Goal: Task Accomplishment & Management: Manage account settings

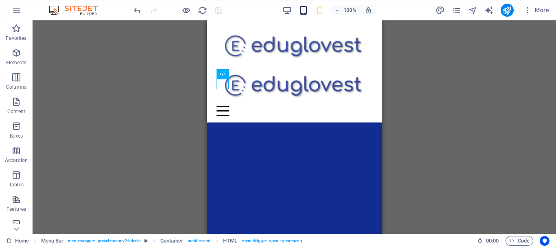
click at [304, 12] on icon "button" at bounding box center [303, 10] width 9 height 9
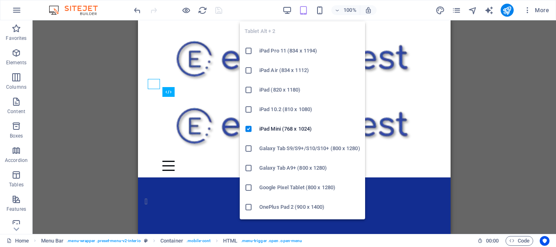
click at [320, 13] on icon "button" at bounding box center [319, 10] width 9 height 9
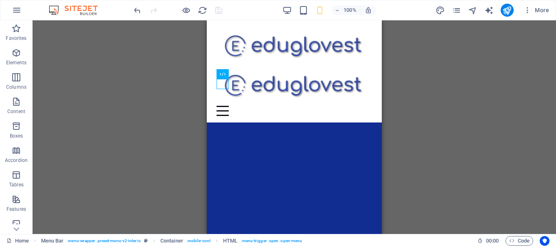
click at [493, 93] on div "Drag and drop a file to add it H3 Overlay Image slider Image Slider Contact For…" at bounding box center [295, 127] width 524 height 214
click at [303, 10] on icon "button" at bounding box center [303, 10] width 9 height 9
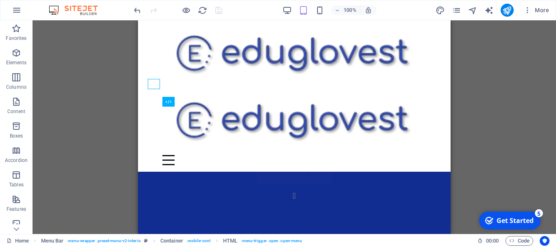
scroll to position [79, 0]
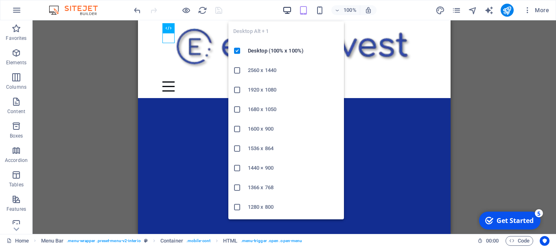
click at [288, 10] on icon "button" at bounding box center [287, 10] width 9 height 9
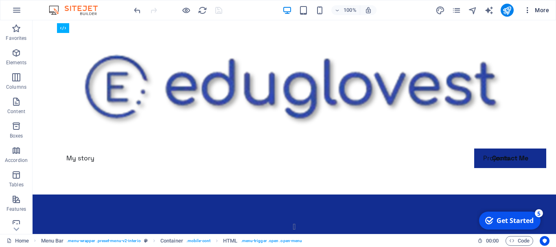
click at [527, 11] on icon "button" at bounding box center [528, 10] width 8 height 8
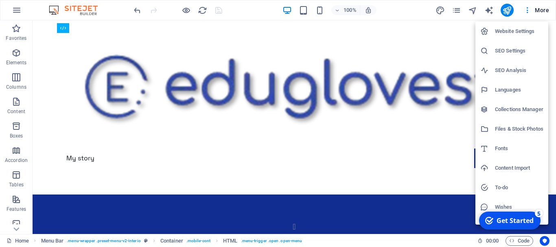
click at [14, 55] on div at bounding box center [278, 123] width 556 height 247
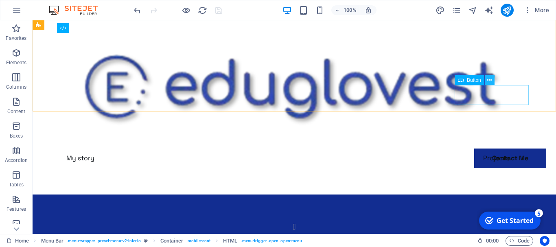
click at [492, 80] on icon at bounding box center [489, 80] width 4 height 9
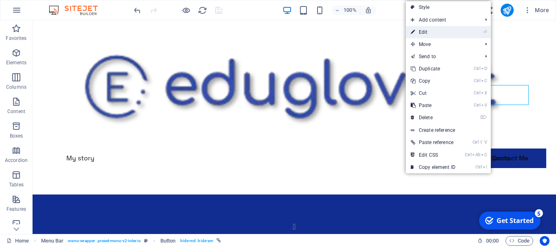
click at [426, 30] on link "⏎ Edit" at bounding box center [433, 32] width 55 height 12
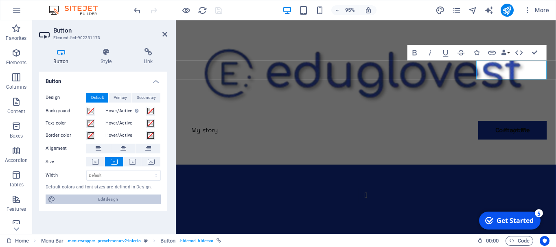
click at [107, 199] on span "Edit design" at bounding box center [108, 200] width 101 height 10
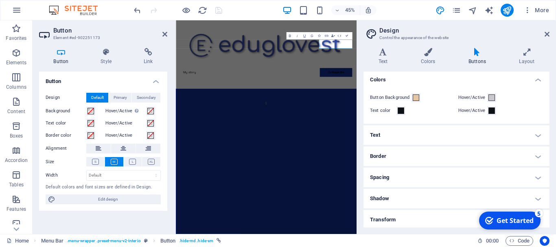
scroll to position [0, 0]
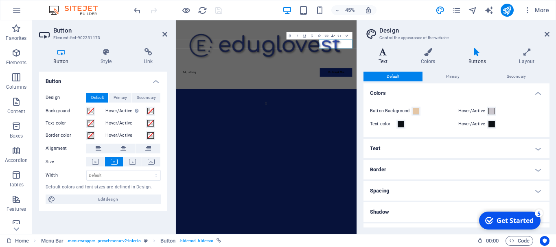
click at [385, 56] on icon at bounding box center [383, 52] width 39 height 8
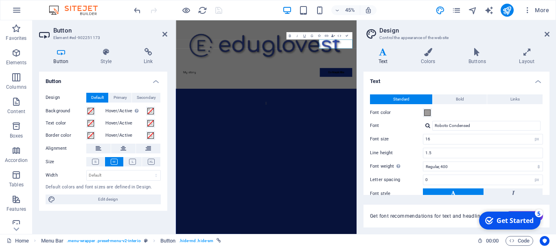
drag, startPoint x: 385, startPoint y: 56, endPoint x: 457, endPoint y: 119, distance: 96.1
click at [457, 119] on div "Text Colors Buttons Layout Text Standard Bold Links Font color Font Roboto Cond…" at bounding box center [457, 138] width 186 height 180
click at [548, 33] on icon at bounding box center [547, 34] width 5 height 7
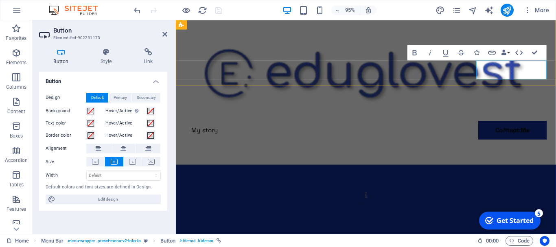
click at [259, 146] on link "Contact Me" at bounding box center [223, 156] width 74 height 20
click at [167, 35] on icon at bounding box center [164, 34] width 5 height 7
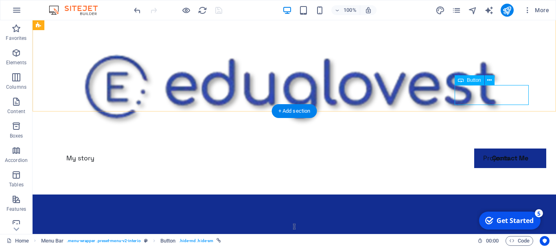
click at [491, 168] on div "Contact Me" at bounding box center [294, 178] width 469 height 20
click at [487, 80] on button at bounding box center [490, 80] width 10 height 10
click at [483, 168] on div "Contact Me" at bounding box center [294, 178] width 469 height 20
click at [487, 82] on button at bounding box center [490, 80] width 10 height 10
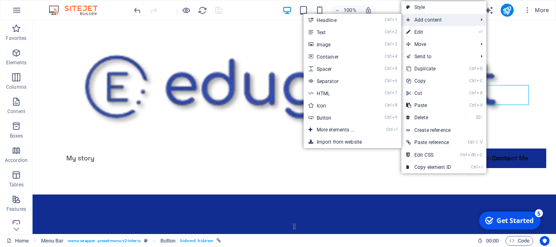
click at [425, 20] on span "Add content" at bounding box center [437, 20] width 73 height 12
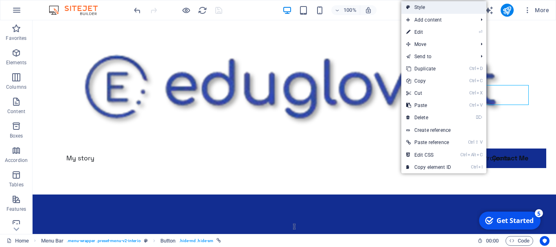
click at [424, 9] on link "Style" at bounding box center [443, 7] width 85 height 12
click at [424, 9] on div "100% More" at bounding box center [342, 10] width 420 height 13
select select "rem"
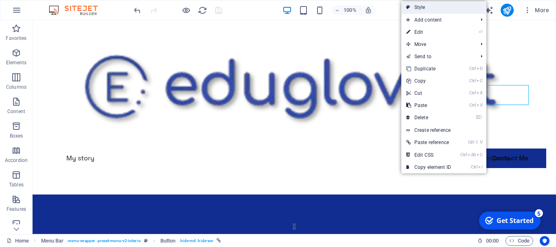
select select "rem"
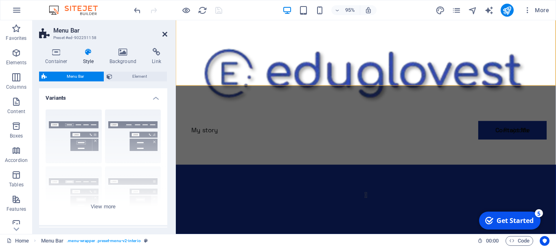
click at [164, 32] on icon at bounding box center [164, 34] width 5 height 7
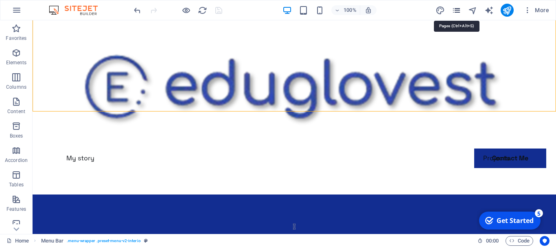
click at [456, 11] on icon "pages" at bounding box center [456, 10] width 9 height 9
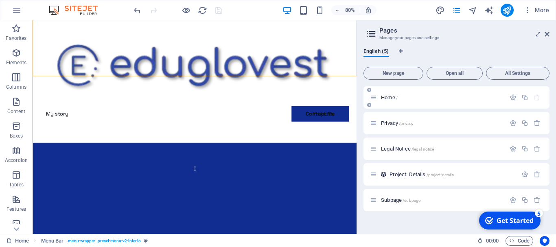
click at [384, 99] on span "Home /" at bounding box center [389, 97] width 17 height 6
click at [393, 75] on span "New page" at bounding box center [393, 73] width 53 height 5
click at [402, 50] on icon "Language Tabs" at bounding box center [401, 51] width 4 height 5
select select "41"
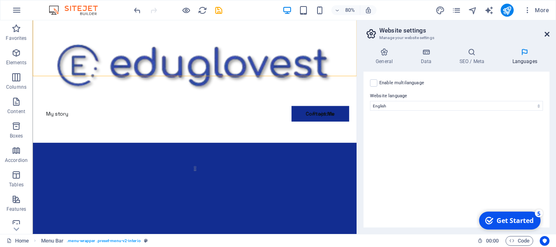
click at [546, 34] on icon at bounding box center [547, 34] width 5 height 7
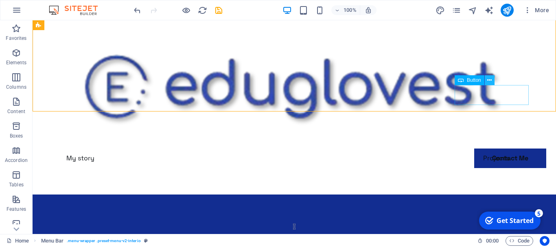
click at [488, 80] on icon at bounding box center [489, 80] width 4 height 9
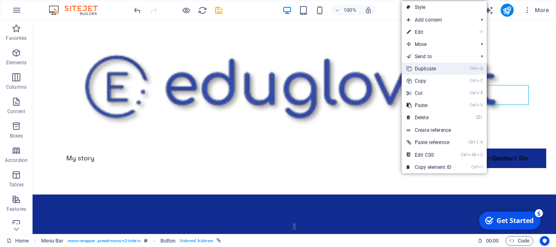
click at [436, 66] on link "Ctrl D Duplicate" at bounding box center [429, 69] width 55 height 12
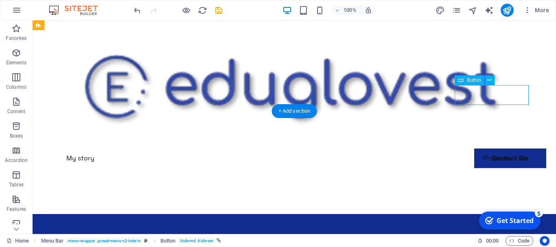
drag, startPoint x: 495, startPoint y: 97, endPoint x: 485, endPoint y: 96, distance: 10.6
click at [485, 188] on div "Contact Me" at bounding box center [294, 198] width 469 height 20
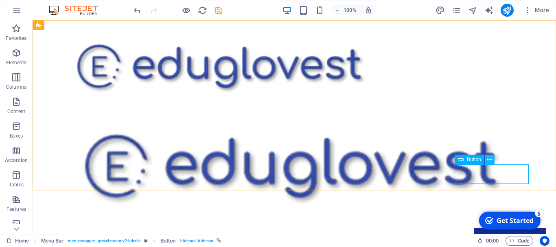
click at [488, 162] on icon at bounding box center [489, 160] width 4 height 9
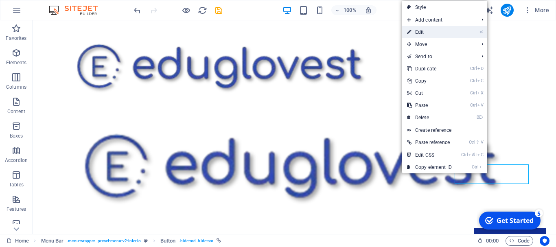
click at [441, 33] on link "⏎ Edit" at bounding box center [429, 32] width 55 height 12
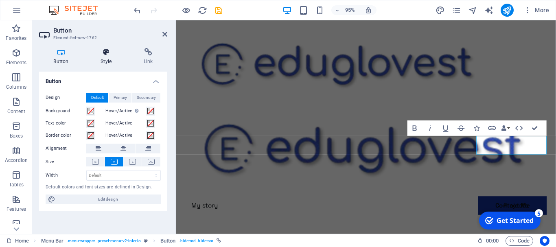
click at [105, 53] on icon at bounding box center [106, 52] width 40 height 8
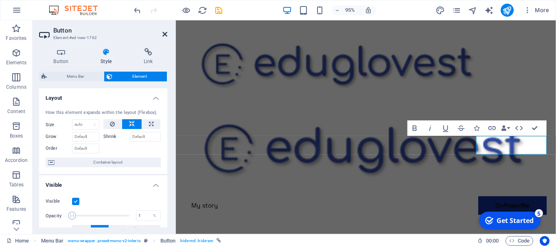
click at [165, 34] on icon at bounding box center [164, 34] width 5 height 7
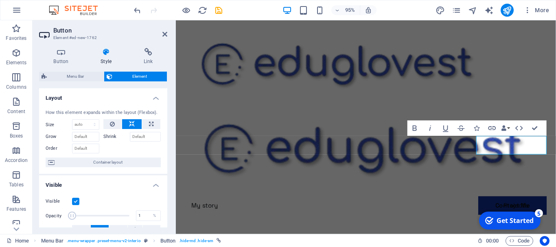
click at [398, 12] on div "95% More" at bounding box center [342, 10] width 420 height 13
click at [166, 34] on icon at bounding box center [164, 34] width 5 height 7
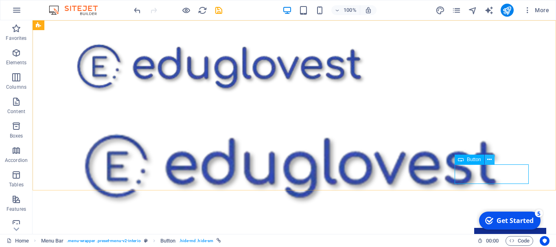
click at [488, 160] on icon at bounding box center [489, 160] width 4 height 9
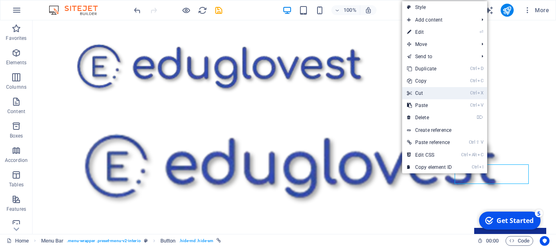
click at [428, 94] on link "Ctrl X Cut" at bounding box center [429, 93] width 55 height 12
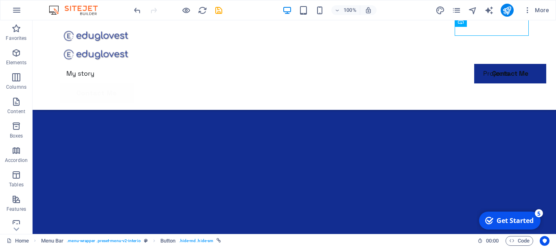
scroll to position [185, 0]
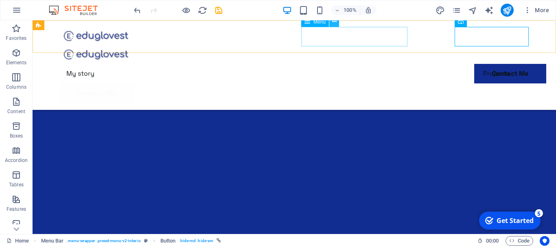
click at [336, 22] on icon at bounding box center [334, 22] width 4 height 9
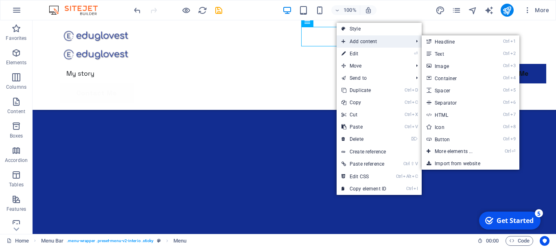
click at [356, 41] on span "Add content" at bounding box center [373, 41] width 73 height 12
click at [452, 136] on link "Ctrl 9 Button" at bounding box center [455, 139] width 67 height 12
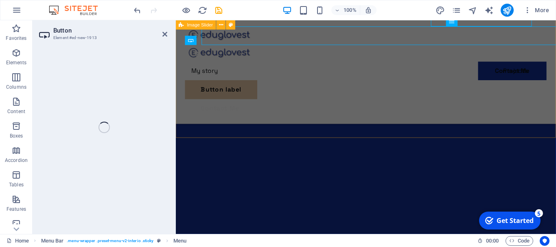
scroll to position [193, 0]
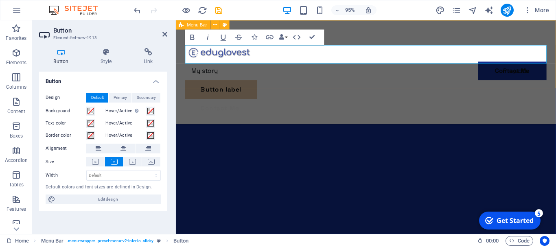
click at [358, 82] on div "My story Projects Contact Me Button label Contact Me" at bounding box center [376, 74] width 400 height 109
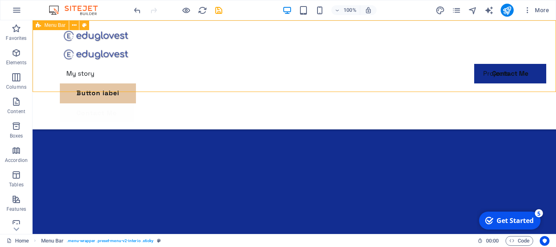
scroll to position [224, 0]
click at [94, 41] on icon at bounding box center [94, 41] width 4 height 9
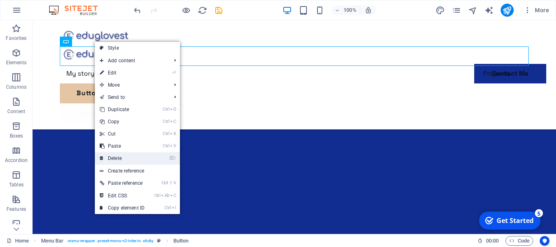
click at [121, 157] on link "⌦ Delete" at bounding box center [122, 158] width 55 height 12
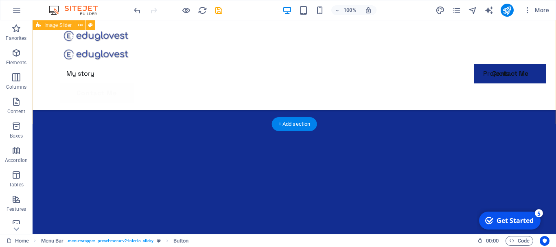
scroll to position [185, 0]
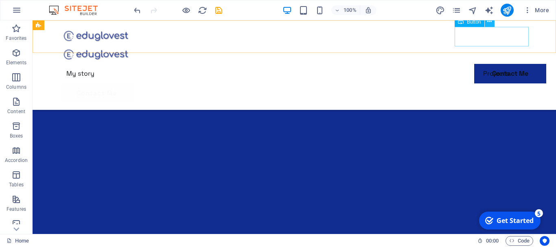
click at [489, 24] on icon at bounding box center [489, 22] width 4 height 9
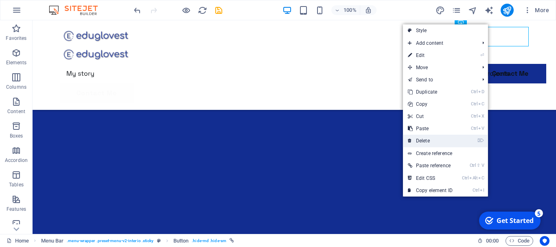
click at [424, 143] on link "⌦ Delete" at bounding box center [430, 141] width 55 height 12
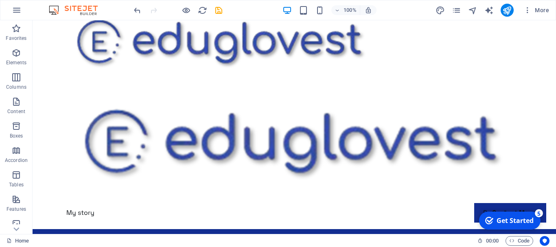
scroll to position [0, 0]
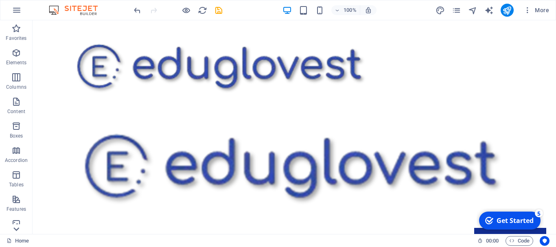
click at [16, 31] on icon at bounding box center [16, 25] width 11 height 11
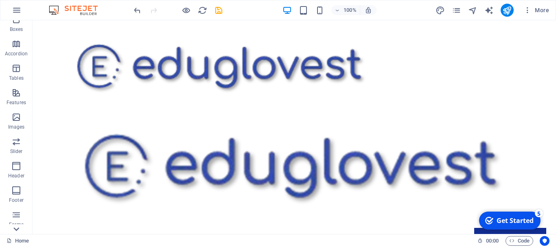
scroll to position [153, 0]
drag, startPoint x: 16, startPoint y: 228, endPoint x: 13, endPoint y: 133, distance: 94.9
click at [13, 133] on div "Favorites Elements Columns Content Boxes Accordion Tables Features Images Slide…" at bounding box center [16, 51] width 33 height 366
click at [17, 26] on icon at bounding box center [16, 25] width 11 height 11
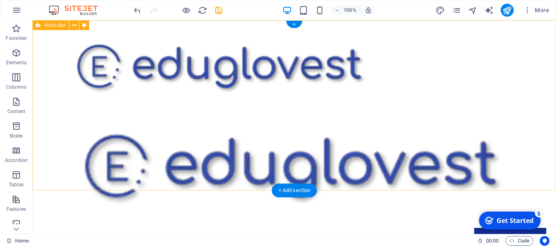
click at [479, 174] on div "My story Projects Contact Me" at bounding box center [295, 137] width 524 height 234
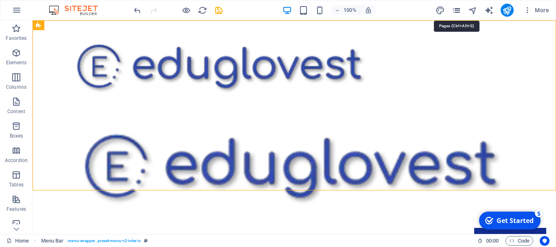
click at [458, 11] on icon "pages" at bounding box center [456, 10] width 9 height 9
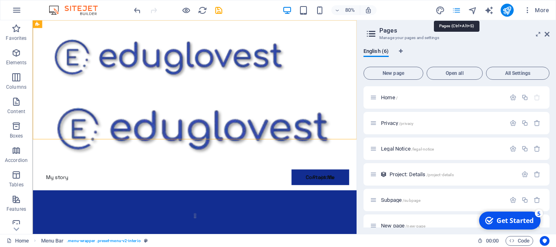
scroll to position [100, 0]
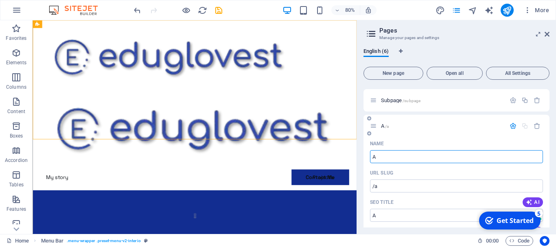
type input "A"
type input "/a"
type input "About"
type input "/about"
type input "About Us"
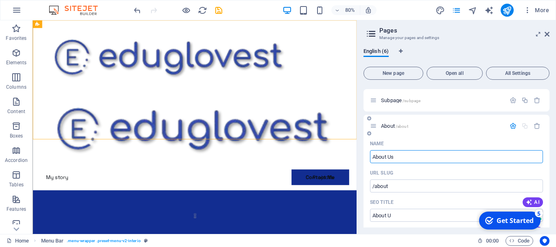
type input "/about-u"
type input "About Us"
type input "/about-us"
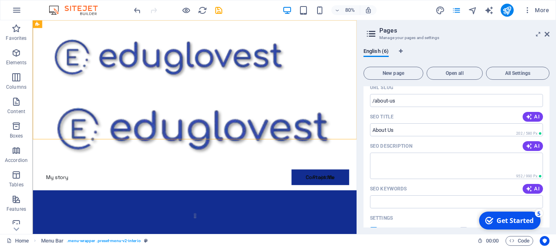
scroll to position [184, 0]
click at [382, 160] on textarea "SEO Description" at bounding box center [456, 167] width 173 height 26
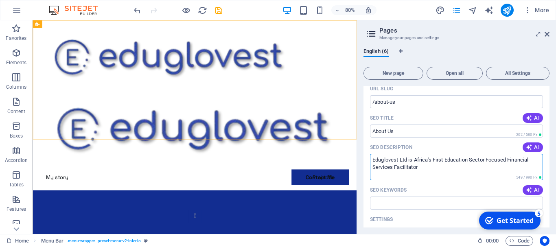
click at [429, 168] on textarea "Eduglovest Ltd is Africa's First Education Sector Focused Financial Services Fa…" at bounding box center [456, 167] width 173 height 26
click at [425, 168] on textarea "Eduglovest Ltd is Africa's First Education Sector Focused Financial Services Fa…" at bounding box center [456, 167] width 173 height 26
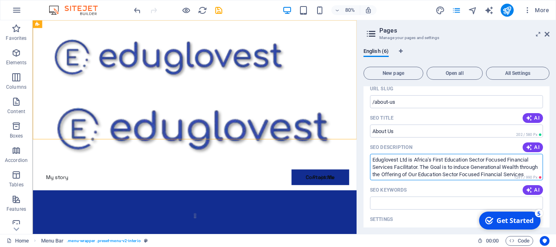
scroll to position [4, 0]
click at [521, 162] on textarea "Eduglovest Ltd is Africa's First Education Sector Focused Financial Services Fa…" at bounding box center [456, 167] width 173 height 26
click at [520, 162] on textarea "Eduglovest Ltd is Africa's First Education Sector Focused Financial Services Fa…" at bounding box center [456, 167] width 173 height 26
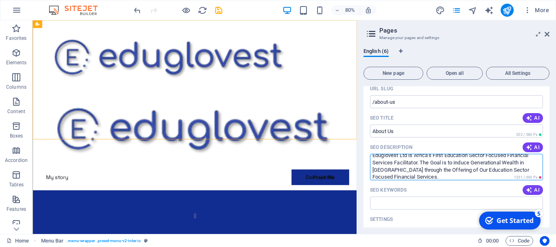
drag, startPoint x: 409, startPoint y: 169, endPoint x: 443, endPoint y: 171, distance: 33.5
click at [443, 171] on textarea "Eduglovest Ltd is Africa's First Education Sector Focused Financial Services Fa…" at bounding box center [456, 167] width 173 height 26
click at [443, 169] on textarea "Eduglovest Ltd is Africa's First Education Sector Focused Financial Services Fa…" at bounding box center [456, 167] width 173 height 26
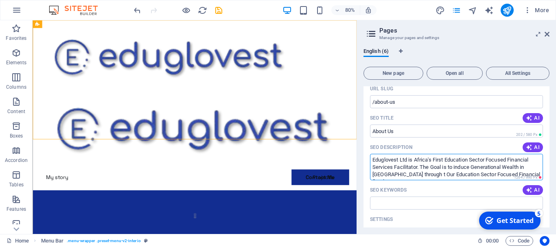
click at [410, 175] on textarea "Eduglovest Ltd is Africa's First Education Sector Focused Financial Services Fa…" at bounding box center [456, 167] width 173 height 26
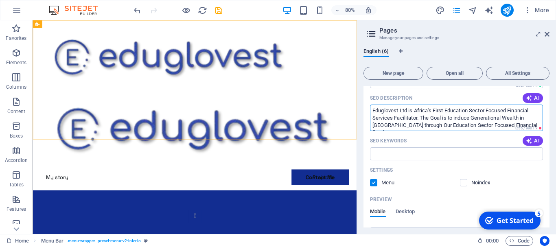
scroll to position [230, 0]
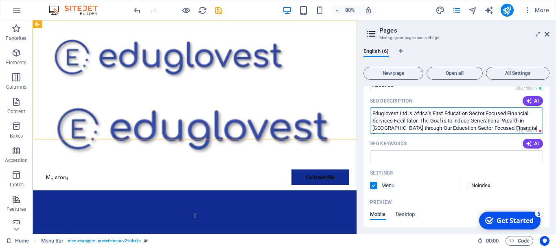
click at [525, 127] on textarea "Eduglovest Ltd is Africa's First Education Sector Focused Financial Services Fa…" at bounding box center [456, 120] width 173 height 26
type textarea "Eduglovest Ltd is Africa's First Education Sector Focused Financial Services Fa…"
click at [439, 157] on input "SEO Keywords" at bounding box center [456, 156] width 173 height 13
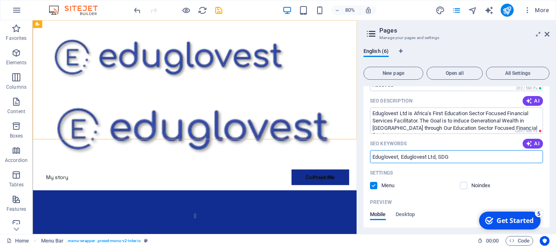
click at [453, 158] on input "Eduglovest, Eduglovest Ltd, SDG" at bounding box center [456, 156] width 173 height 13
click at [452, 156] on input "Eduglovest, Eduglovest Ltd, SDG" at bounding box center [456, 156] width 173 height 13
click at [453, 158] on input "Eduglovest, Eduglovest Ltd, SDG" at bounding box center [456, 156] width 173 height 13
click at [451, 157] on input "Eduglovest, Eduglovest Ltd, SDG" at bounding box center [456, 156] width 173 height 13
click at [451, 156] on input "Eduglovest, Eduglovest Ltd, SDG" at bounding box center [456, 156] width 173 height 13
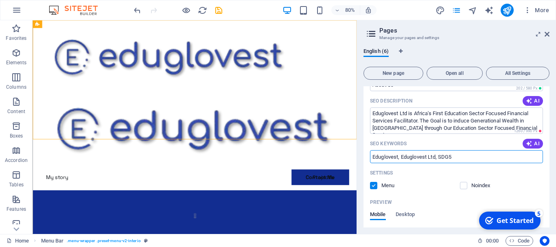
click at [454, 158] on input "Eduglovest, Eduglovest Ltd, SDG5" at bounding box center [456, 156] width 173 height 13
click at [452, 156] on input "Eduglovest, Eduglovest Ltd, SDG," at bounding box center [456, 156] width 173 height 13
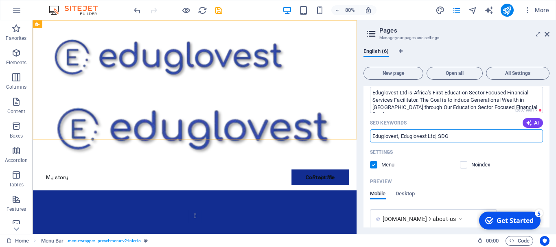
type input "Eduglovest, Eduglovest Ltd, SDG"
